Goal: Information Seeking & Learning: Learn about a topic

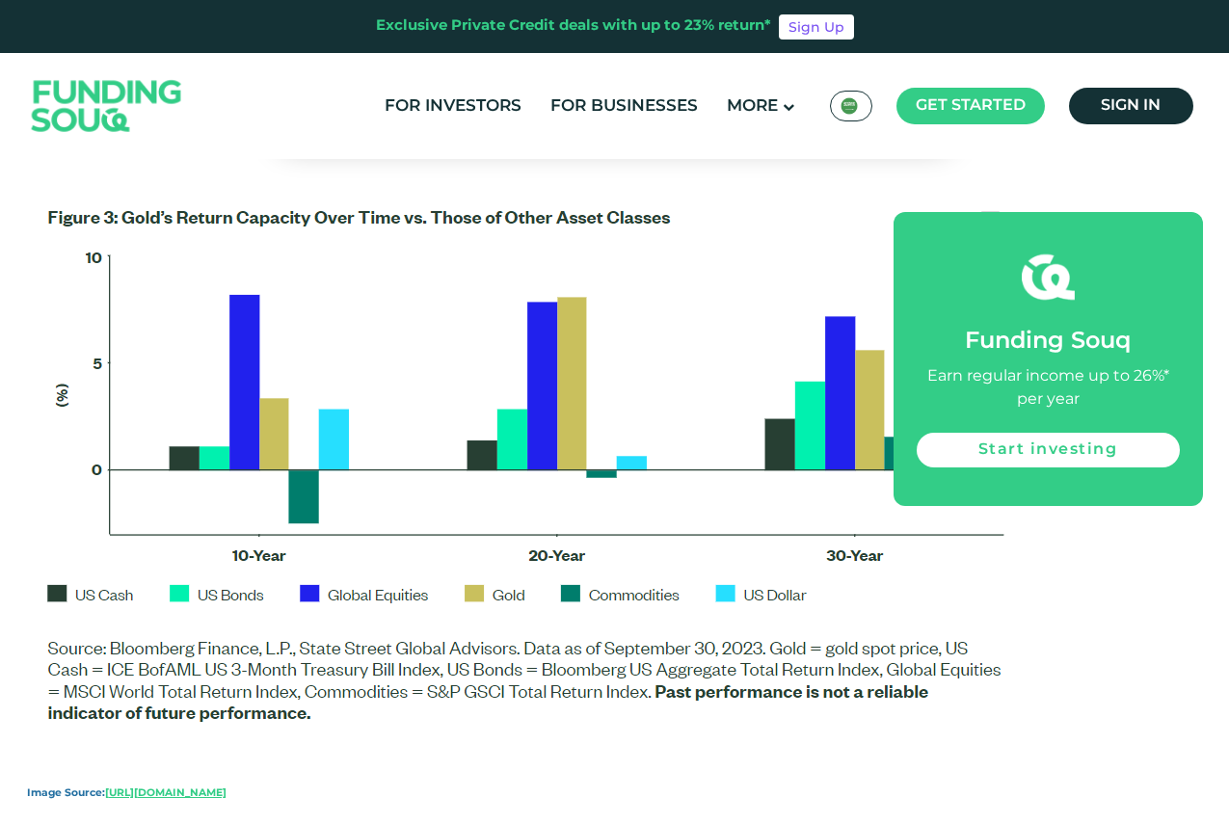
scroll to position [3180, 0]
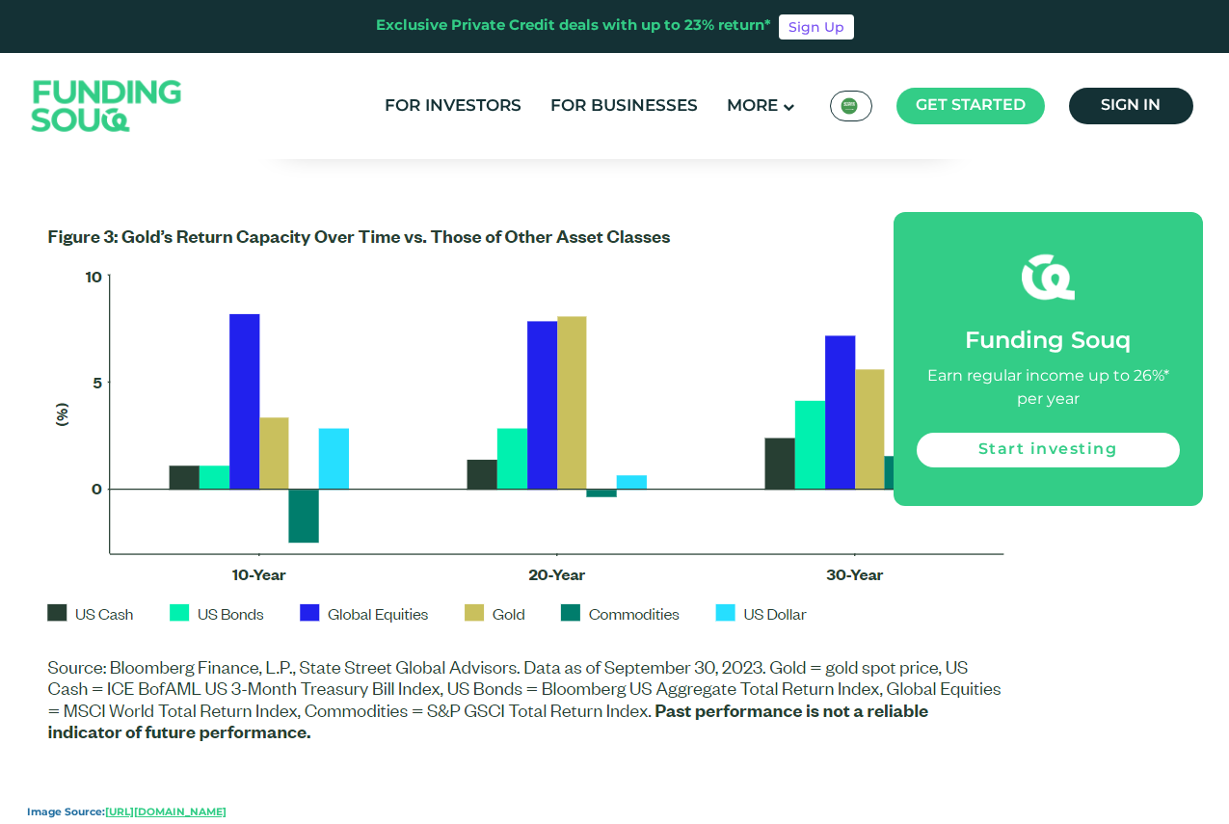
click at [308, 608] on img at bounding box center [531, 489] width 1009 height 571
click at [869, 617] on img at bounding box center [531, 489] width 1009 height 571
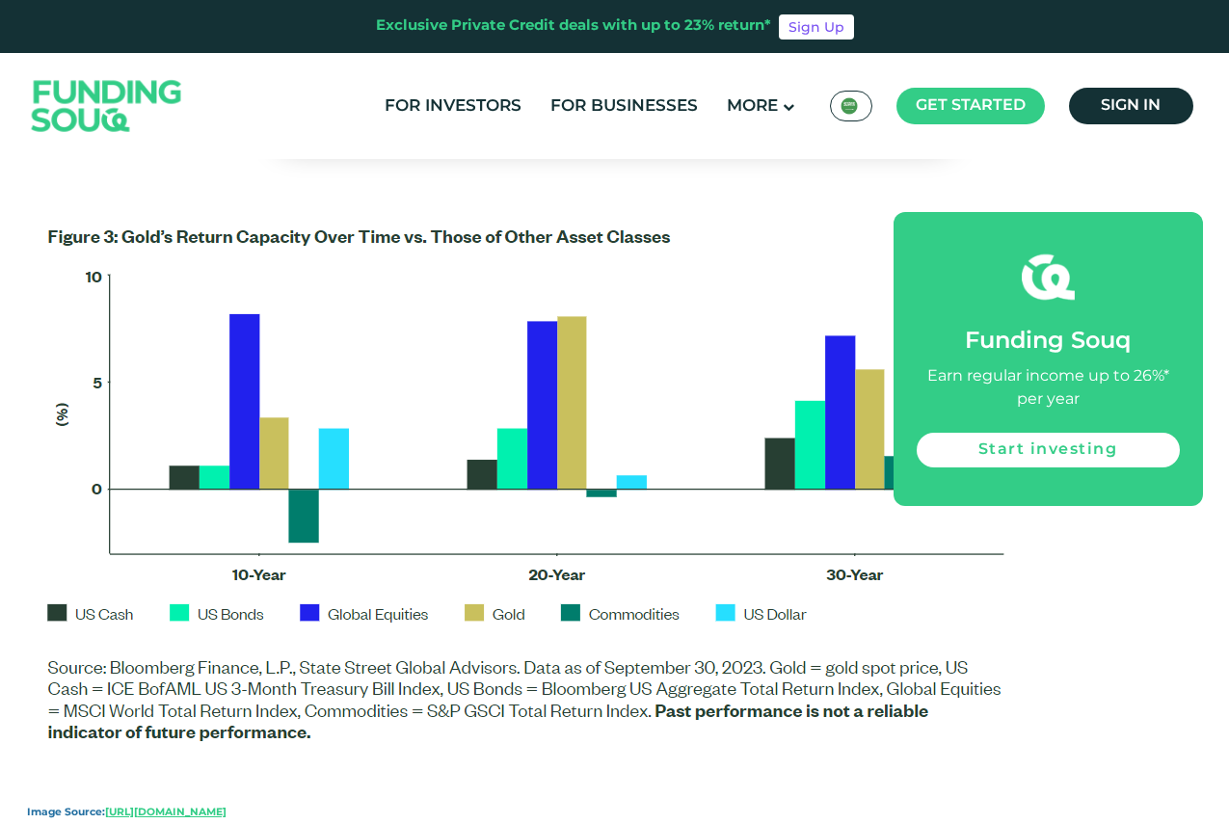
click at [810, 619] on img at bounding box center [531, 489] width 1009 height 571
click at [452, 648] on img at bounding box center [531, 489] width 1009 height 571
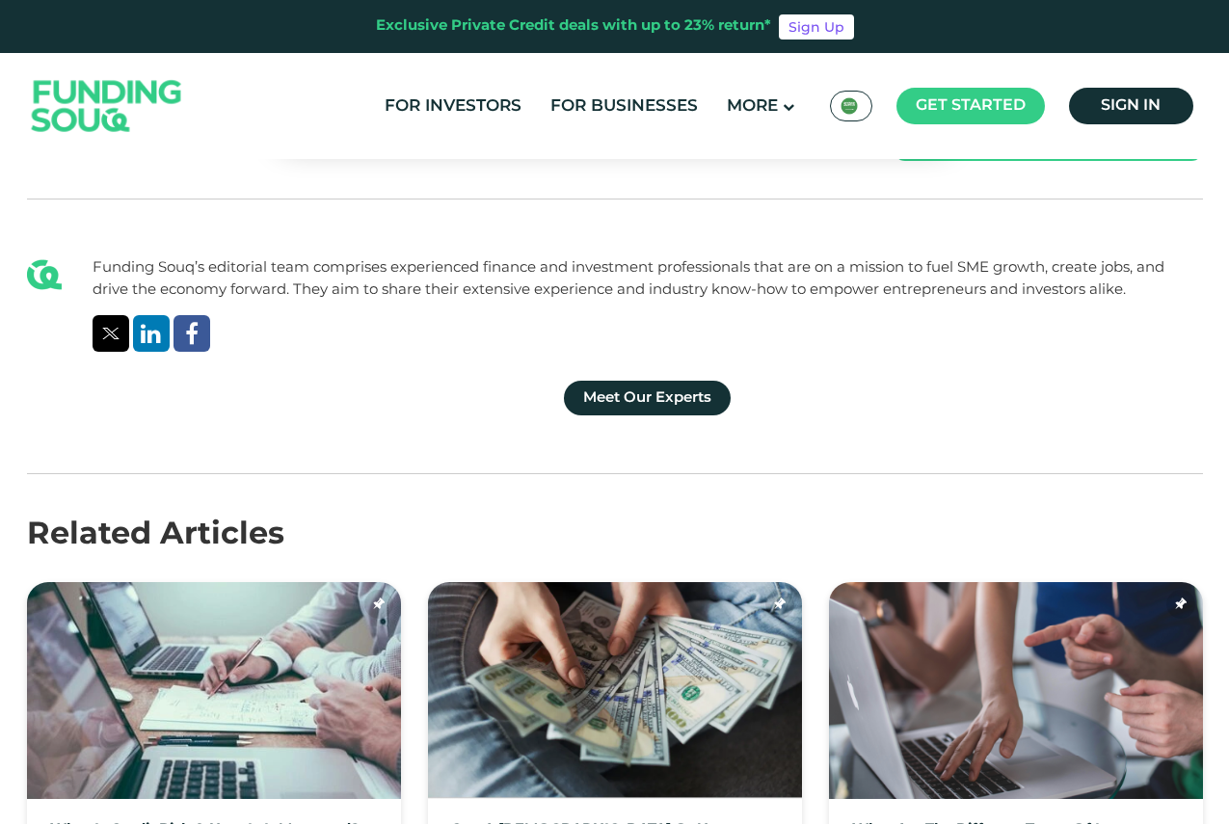
scroll to position [7517, 0]
